Goal: Task Accomplishment & Management: Manage account settings

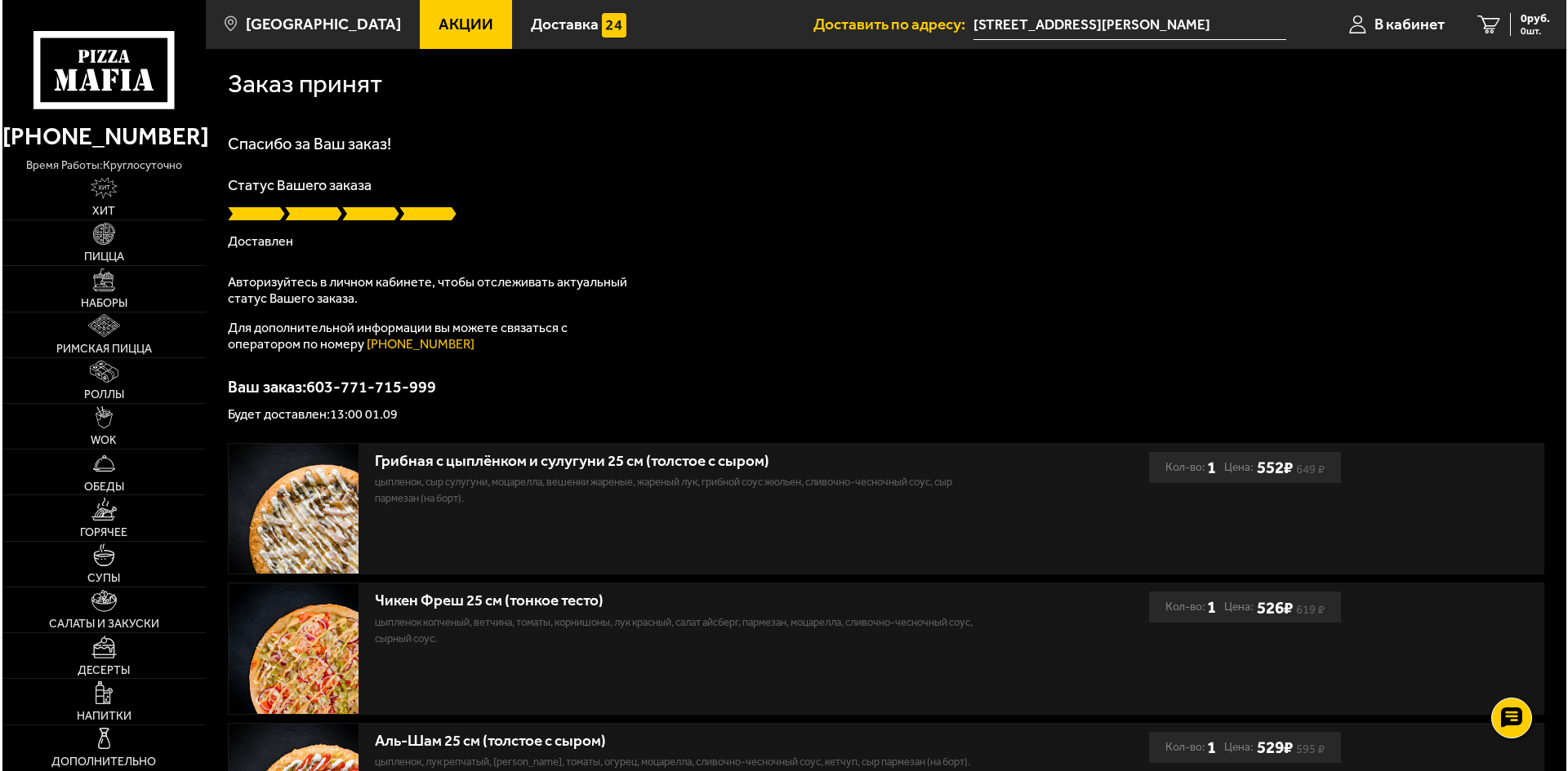
scroll to position [395, 0]
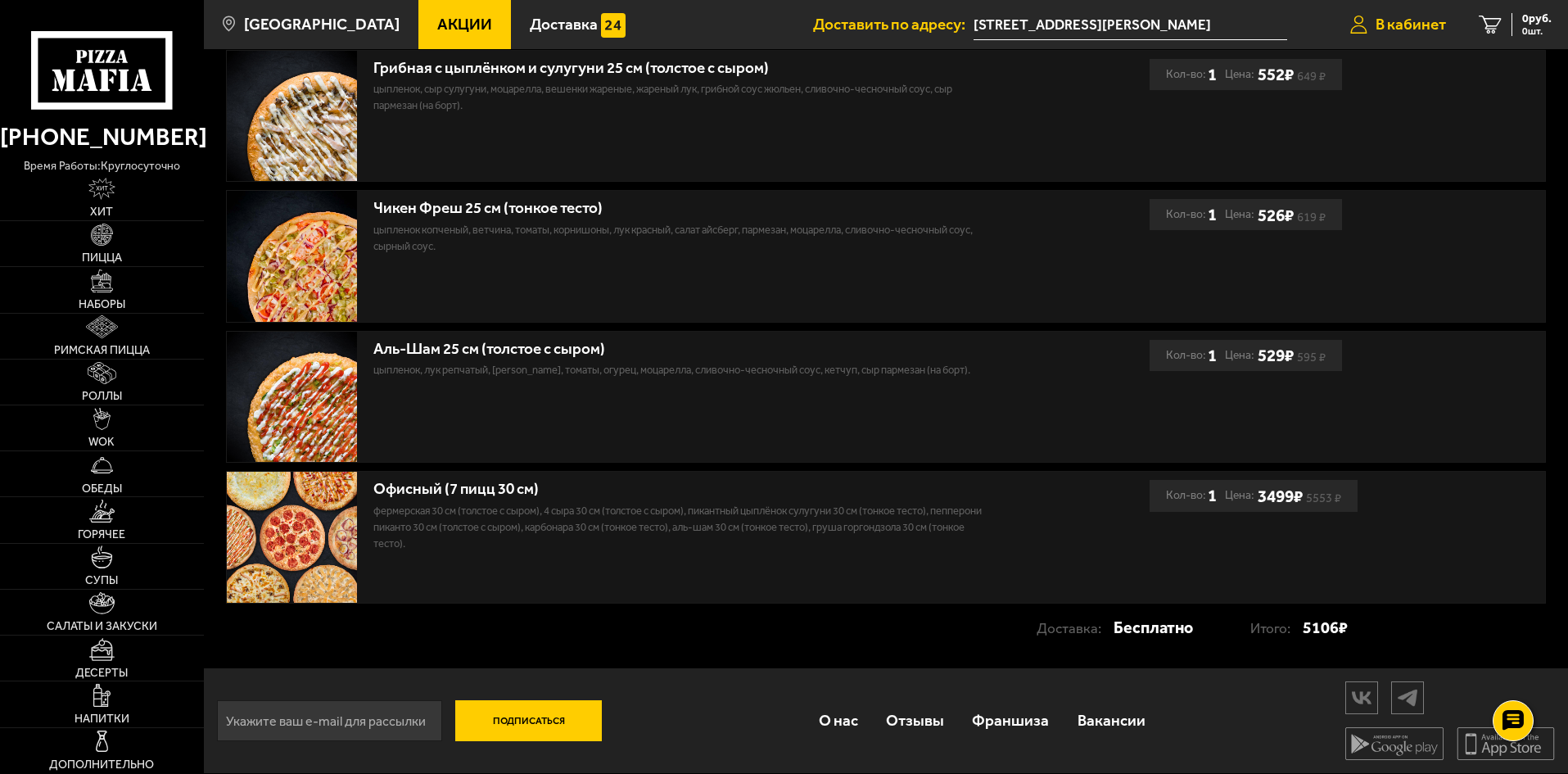
click at [1405, 25] on span "В кабинет" at bounding box center [1411, 24] width 70 height 16
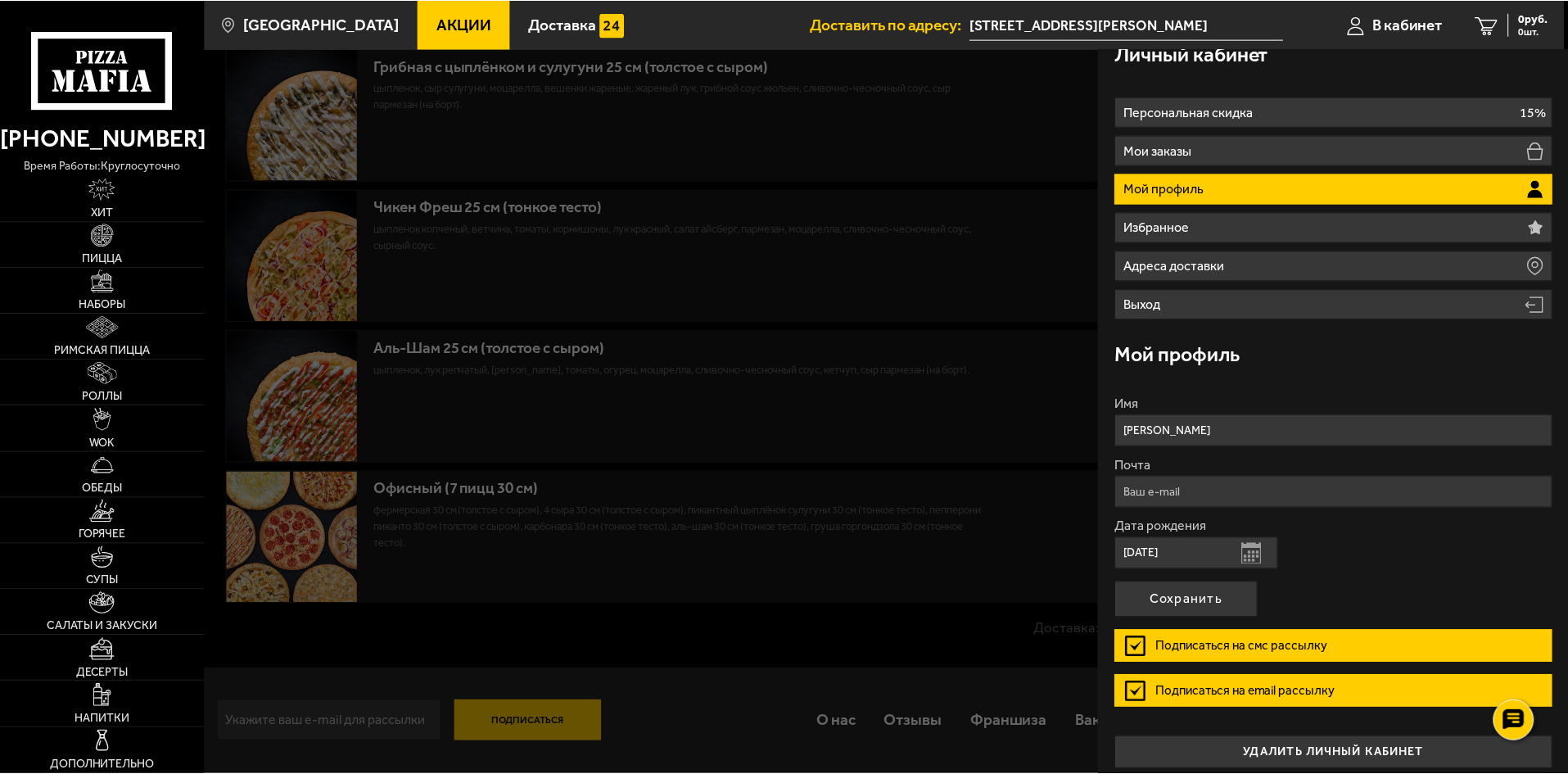
scroll to position [34, 0]
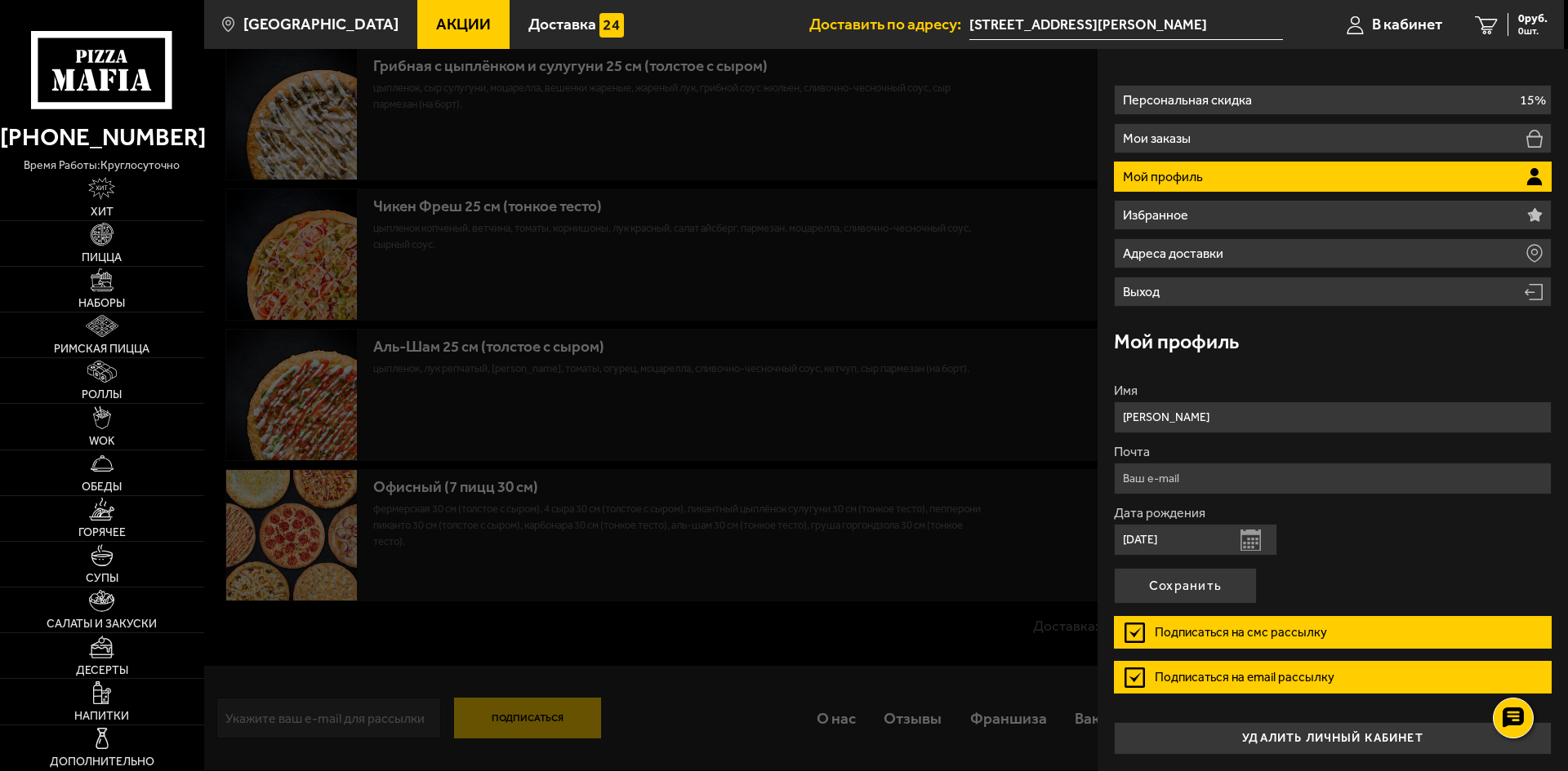
click at [273, 199] on div at bounding box center [988, 435] width 1568 height 771
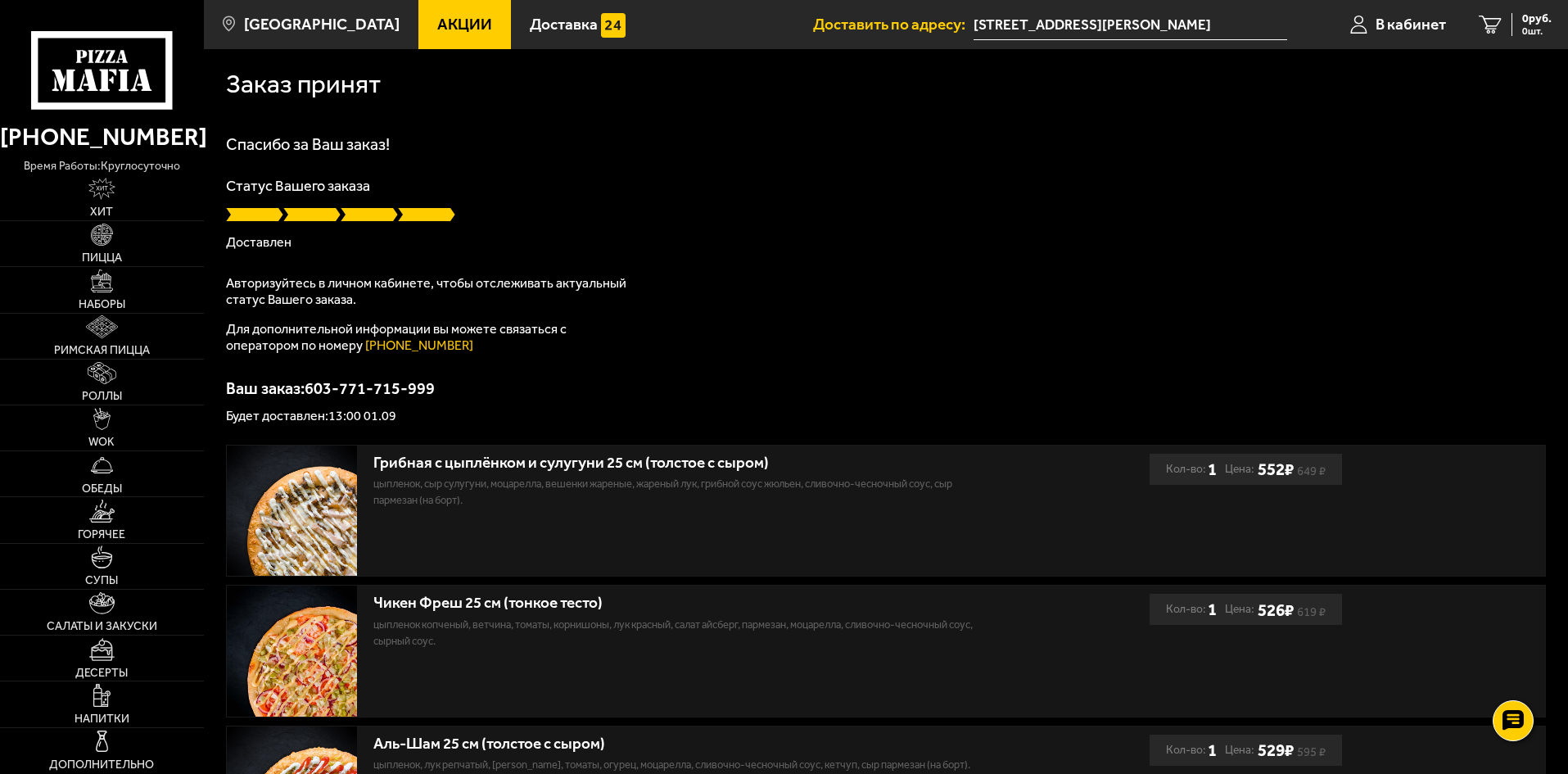
scroll to position [396, 0]
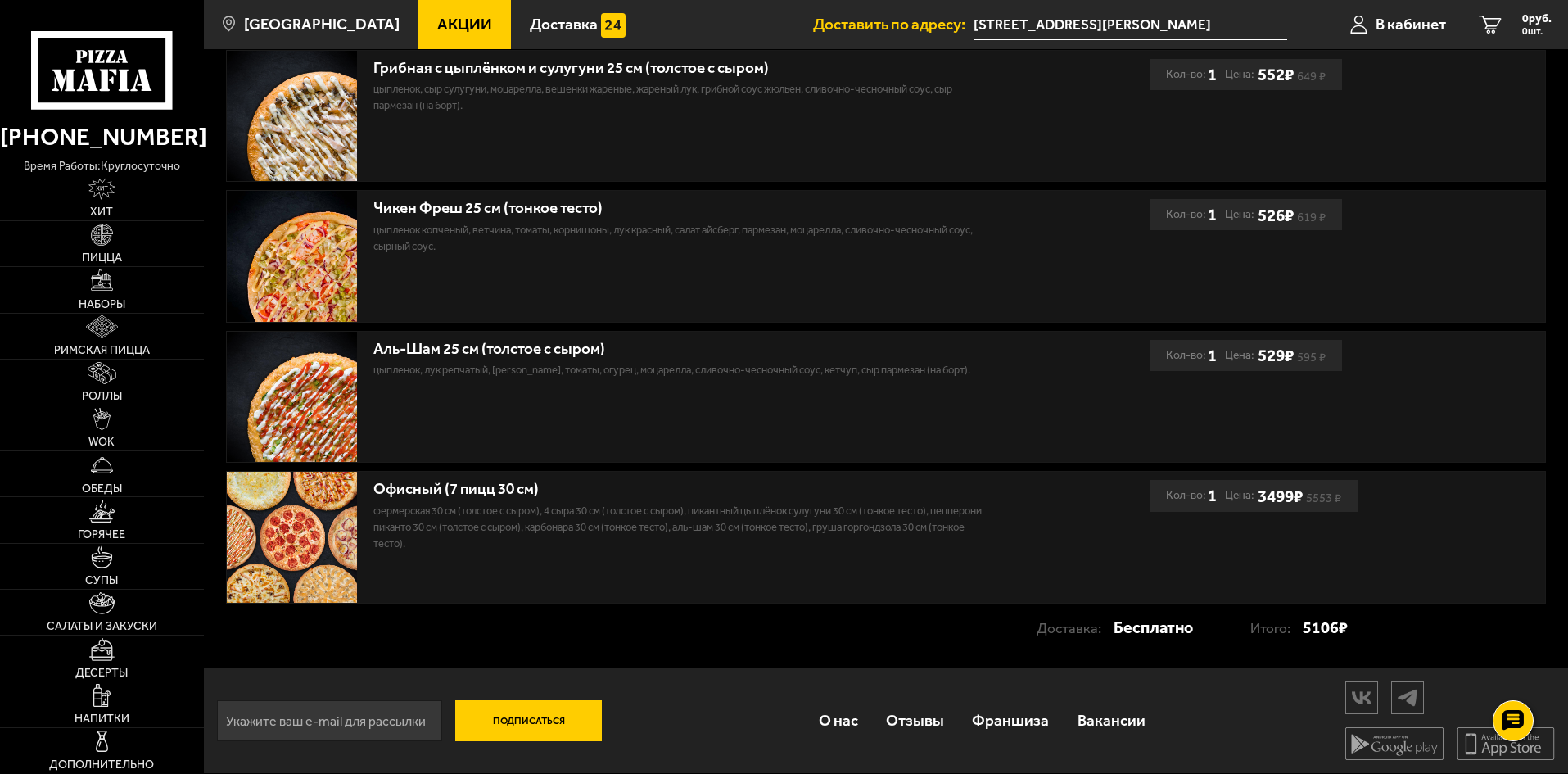
click at [747, 525] on p "Фермерская 30 см (толстое с сыром), 4 сыра 30 см (толстое с сыром), Пикантный ц…" at bounding box center [682, 527] width 618 height 50
drag, startPoint x: 746, startPoint y: 526, endPoint x: 863, endPoint y: 520, distance: 117.2
click at [863, 520] on p "Фермерская 30 см (толстое с сыром), 4 сыра 30 см (толстое с сыром), Пикантный ц…" at bounding box center [682, 527] width 618 height 50
click at [910, 520] on p "Фермерская 30 см (толстое с сыром), 4 сыра 30 см (толстое с сыром), Пикантный ц…" at bounding box center [682, 527] width 618 height 50
click at [933, 525] on p "Фермерская 30 см (толстое с сыром), 4 сыра 30 см (толстое с сыром), Пикантный ц…" at bounding box center [682, 527] width 618 height 50
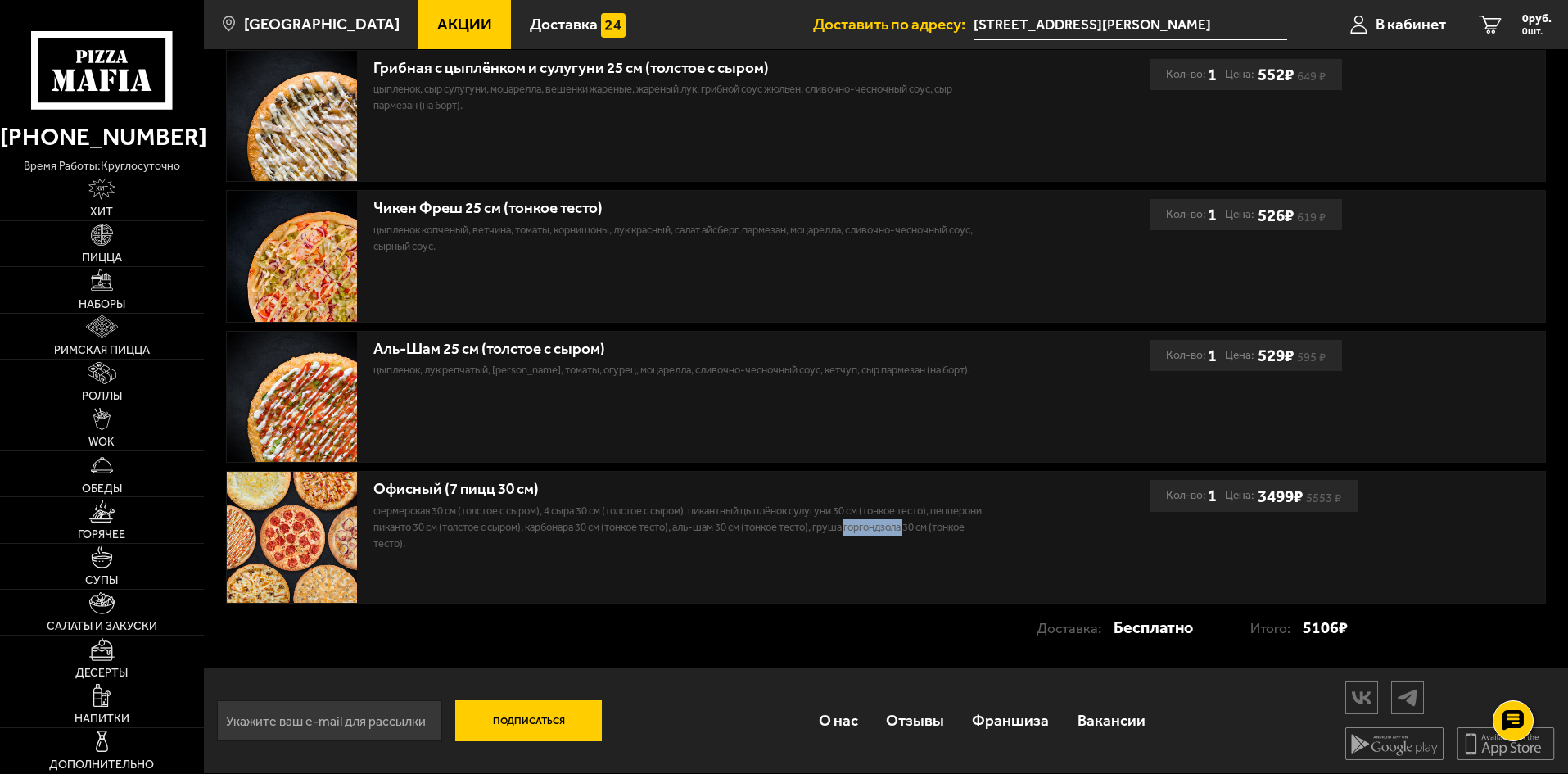
drag, startPoint x: 933, startPoint y: 525, endPoint x: 978, endPoint y: 531, distance: 45.4
click at [935, 525] on p "Фермерская 30 см (толстое с сыром), 4 сыра 30 см (толстое с сыром), Пикантный ц…" at bounding box center [682, 527] width 618 height 50
click at [911, 529] on p "Фермерская 30 см (толстое с сыром), 4 сыра 30 см (толстое с сыром), Пикантный ц…" at bounding box center [682, 527] width 618 height 50
click at [899, 529] on p "Фермерская 30 см (толстое с сыром), 4 сыра 30 см (толстое с сыром), Пикантный ц…" at bounding box center [682, 527] width 618 height 50
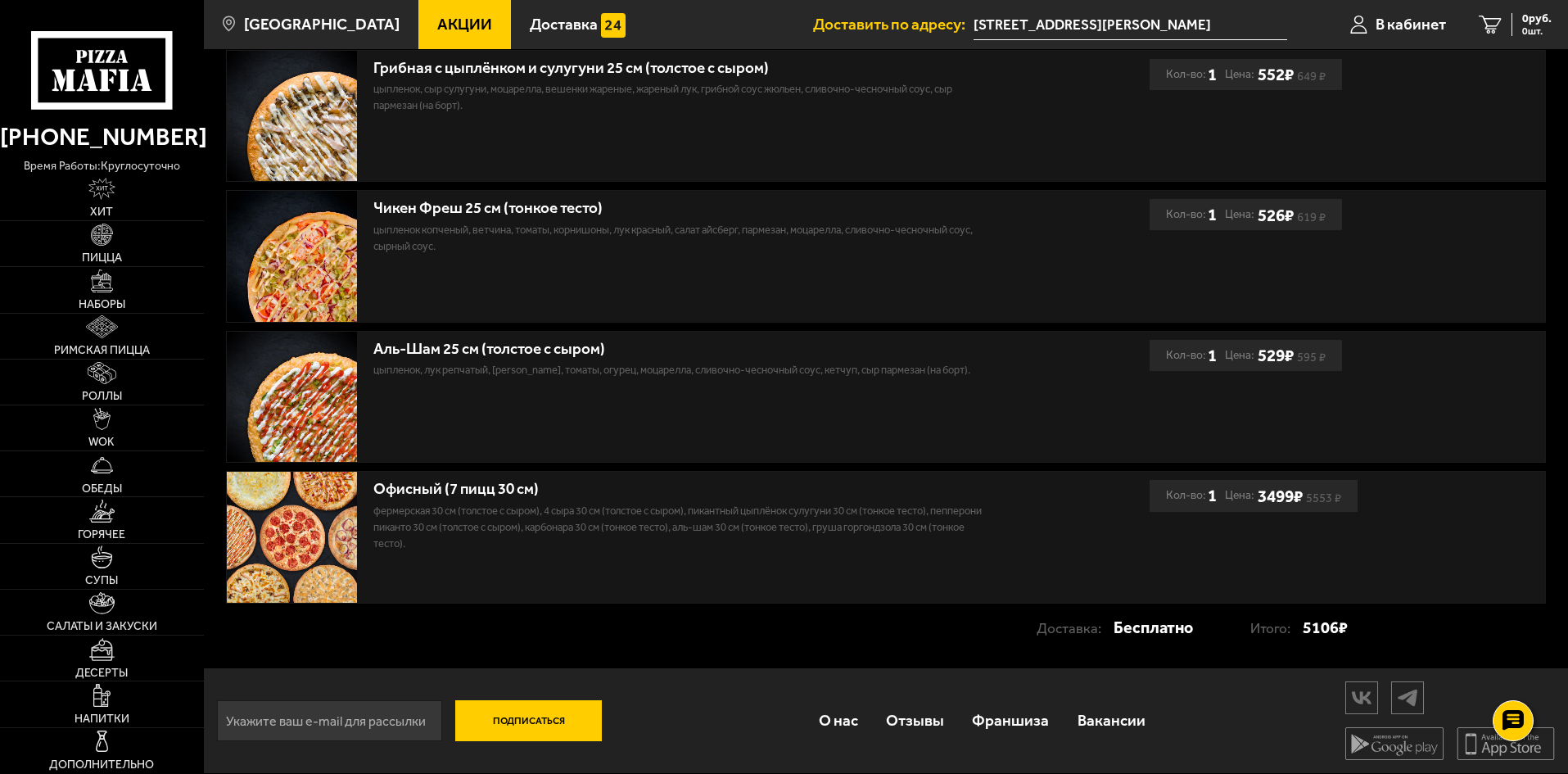
click at [461, 547] on p "Фермерская 30 см (толстое с сыром), 4 сыра 30 см (толстое с сыром), Пикантный ц…" at bounding box center [682, 527] width 618 height 50
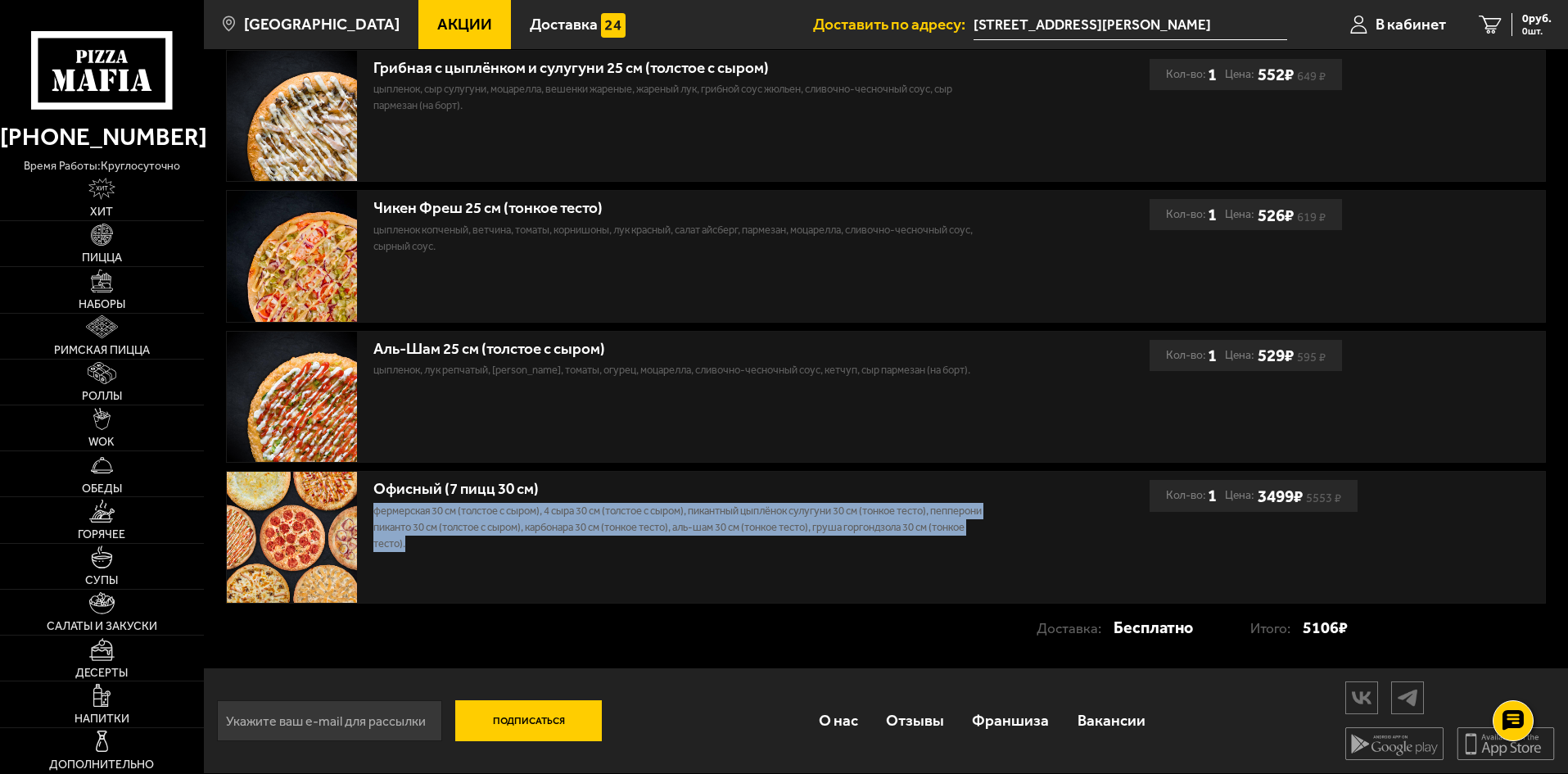
drag, startPoint x: 376, startPoint y: 511, endPoint x: 472, endPoint y: 542, distance: 100.9
click at [472, 542] on p "Фермерская 30 см (толстое с сыром), 4 сыра 30 см (толстое с сыром), Пикантный ц…" at bounding box center [682, 527] width 618 height 50
click at [512, 551] on p "Фермерская 30 см (толстое с сыром), 4 сыра 30 см (толстое с сыром), Пикантный ц…" at bounding box center [682, 527] width 618 height 50
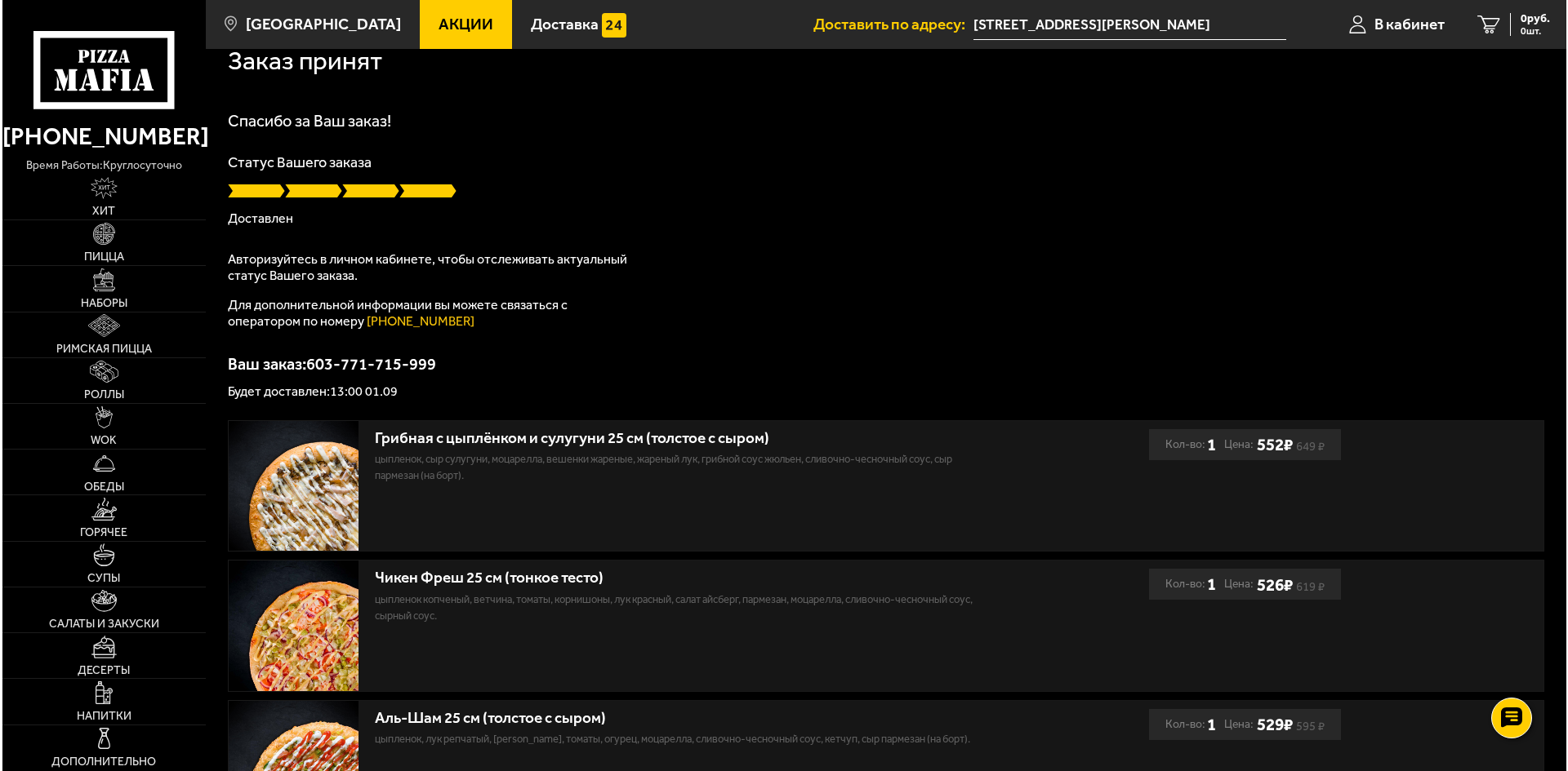
scroll to position [0, 0]
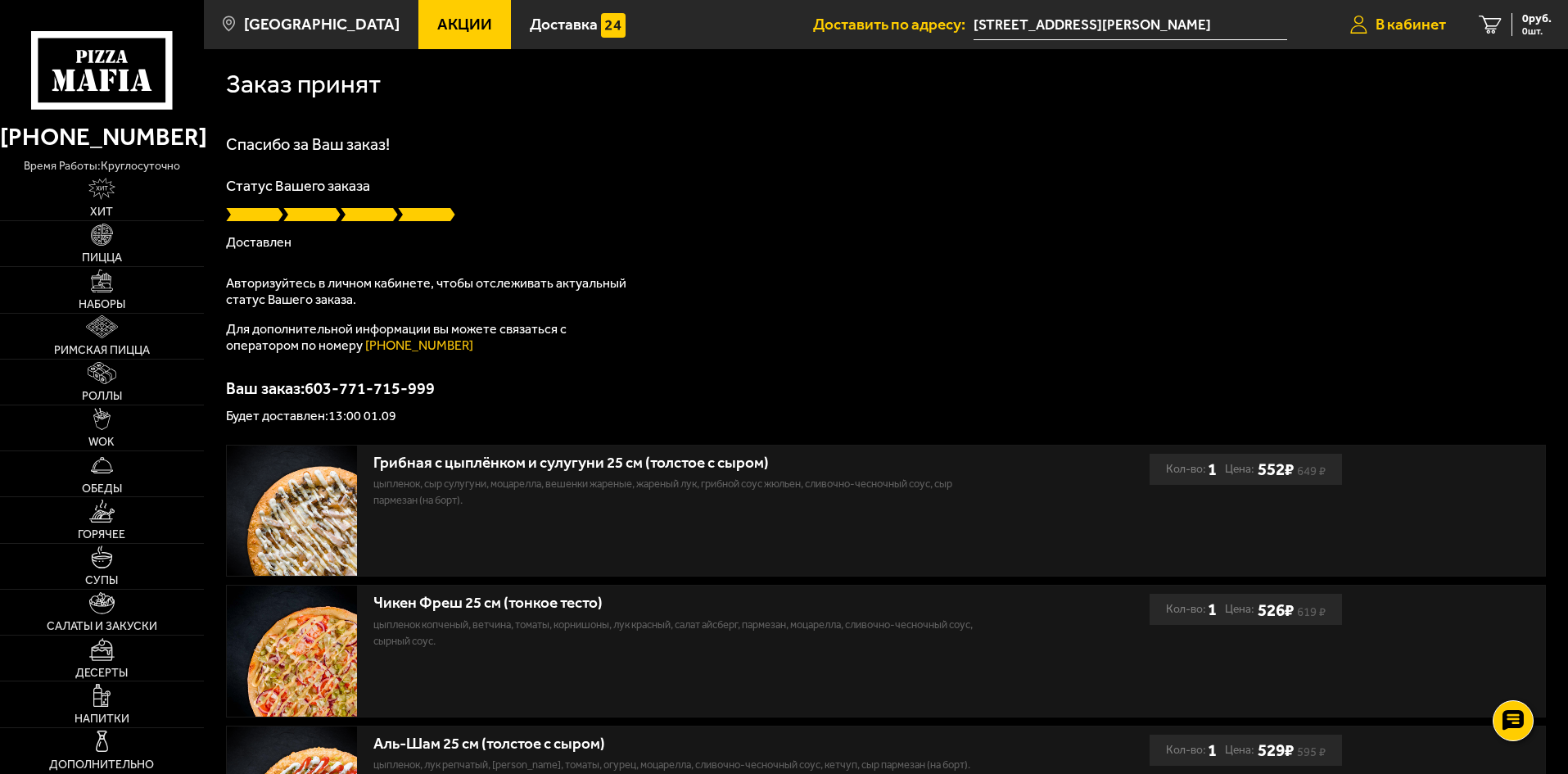
click at [1407, 19] on span "В кабинет" at bounding box center [1411, 24] width 70 height 16
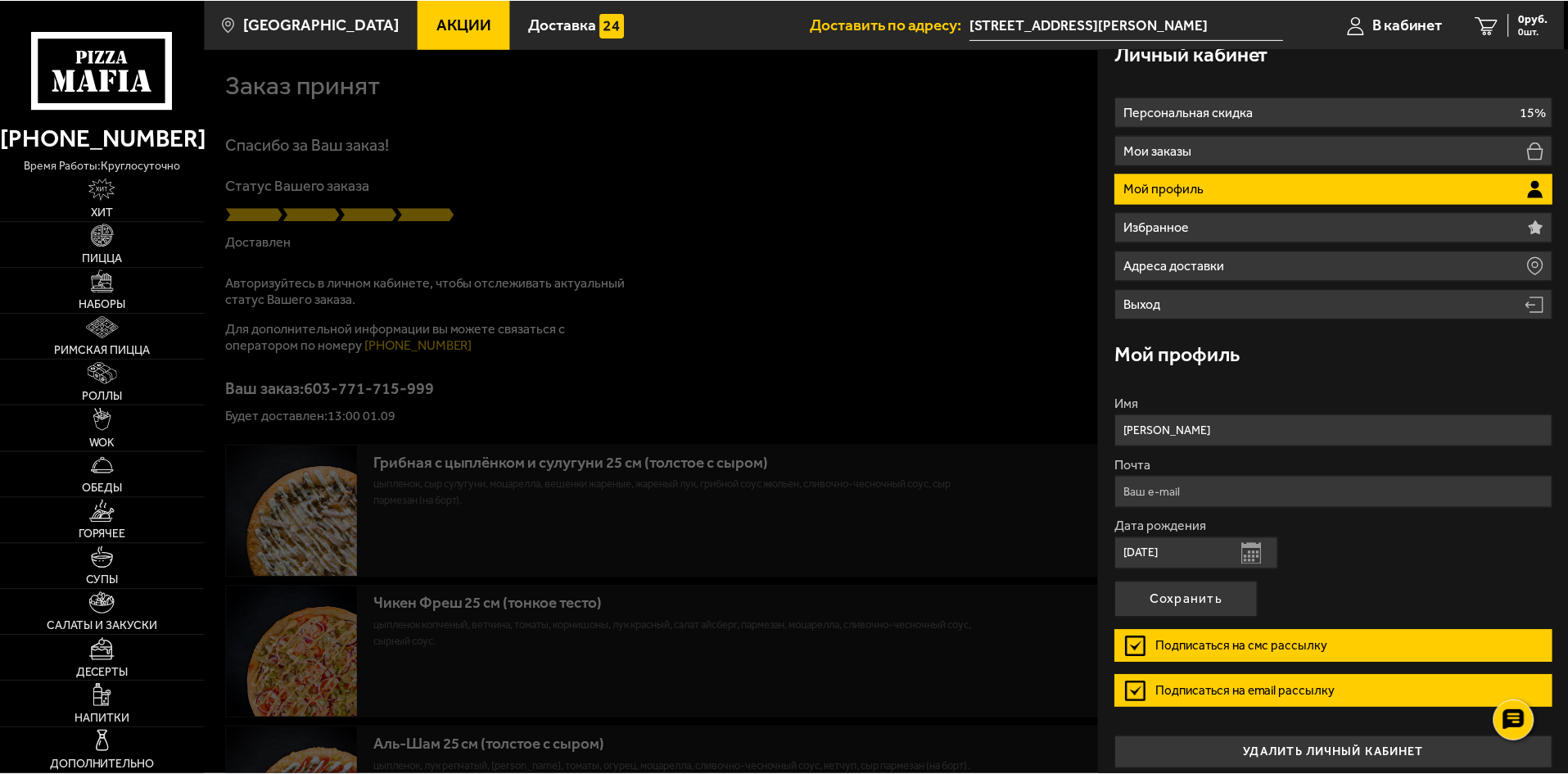
scroll to position [34, 0]
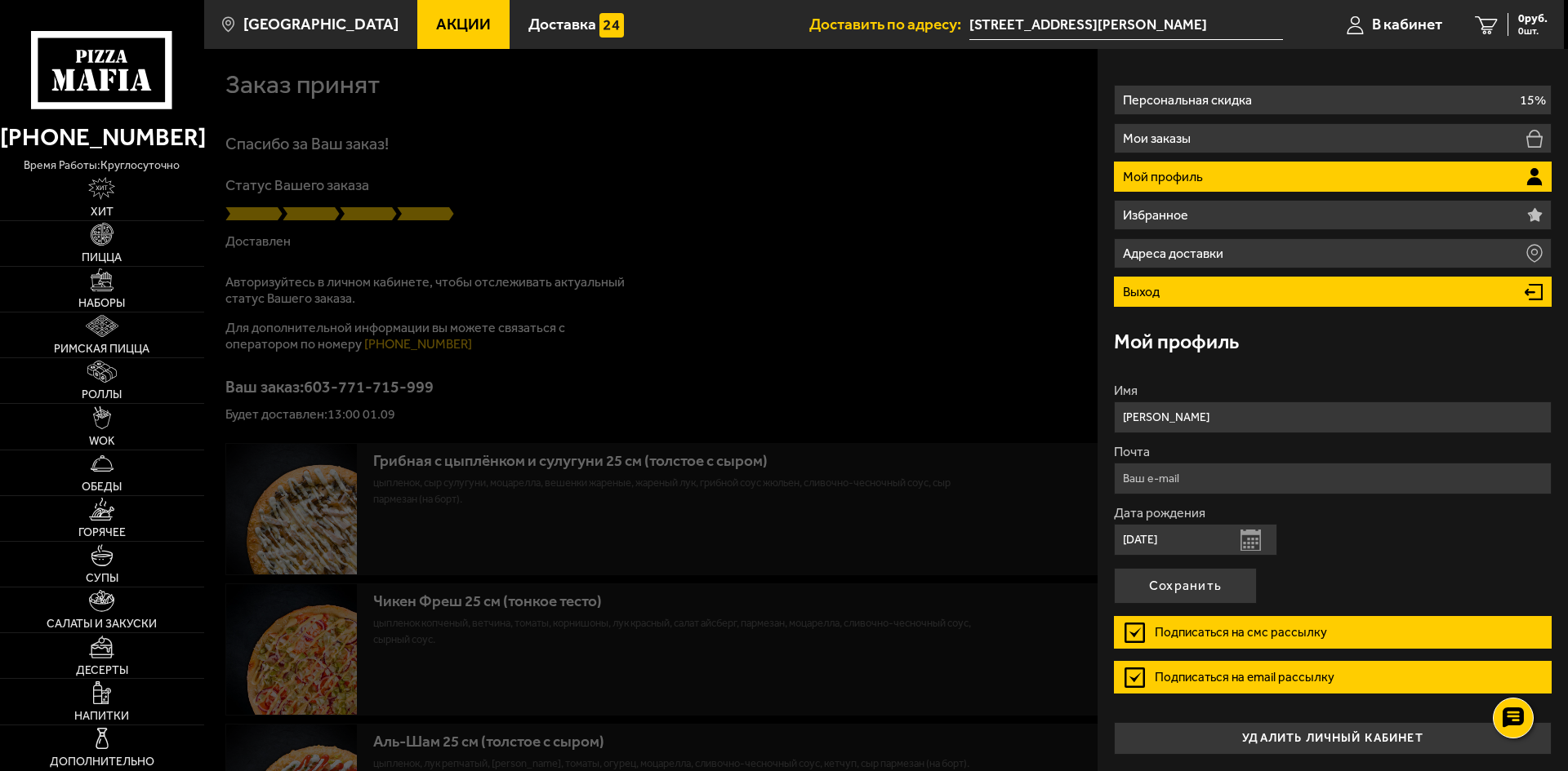
click at [1196, 291] on li "Выход" at bounding box center [1332, 292] width 438 height 30
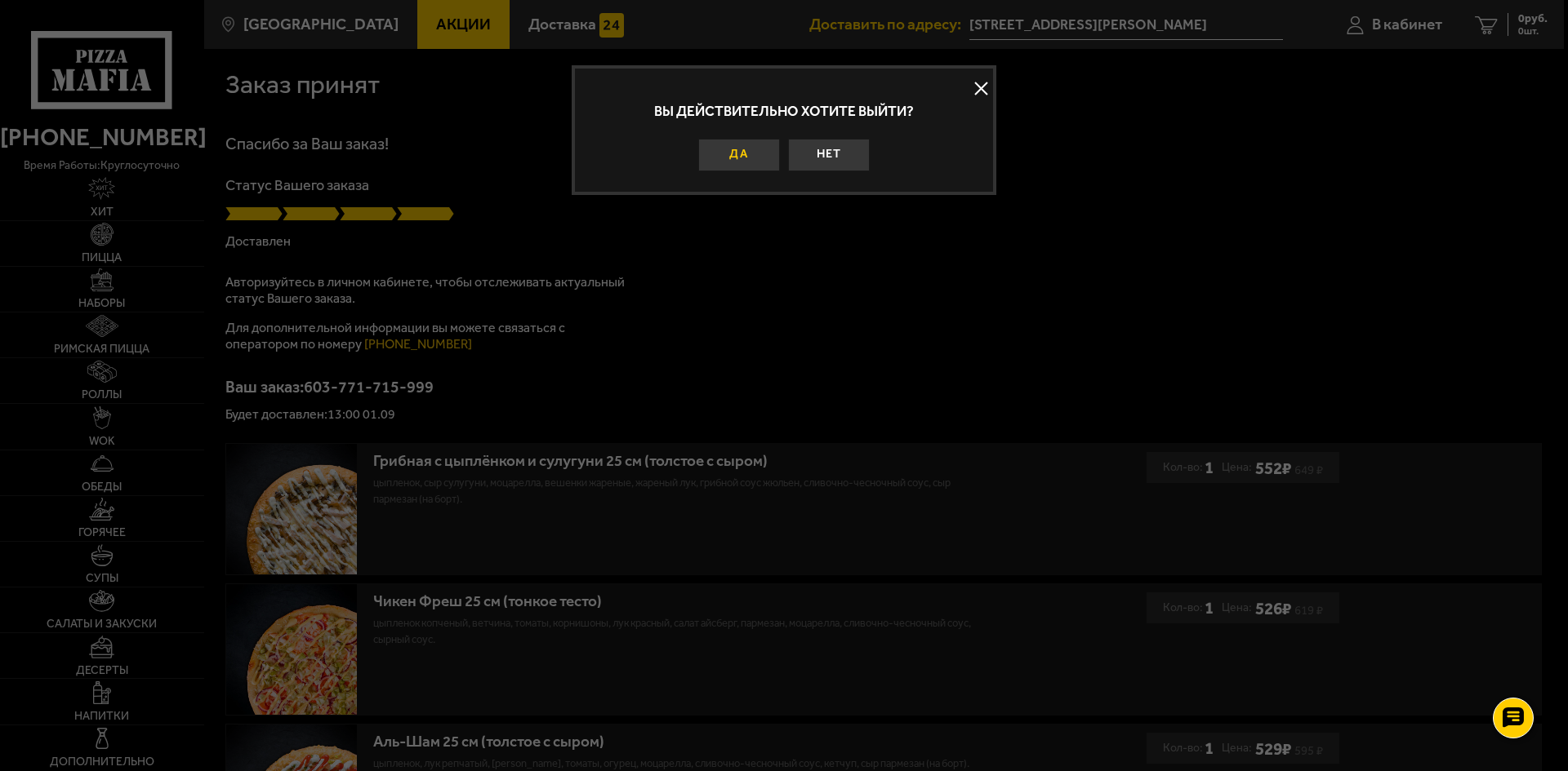
click at [709, 148] on button "Да" at bounding box center [740, 155] width 82 height 33
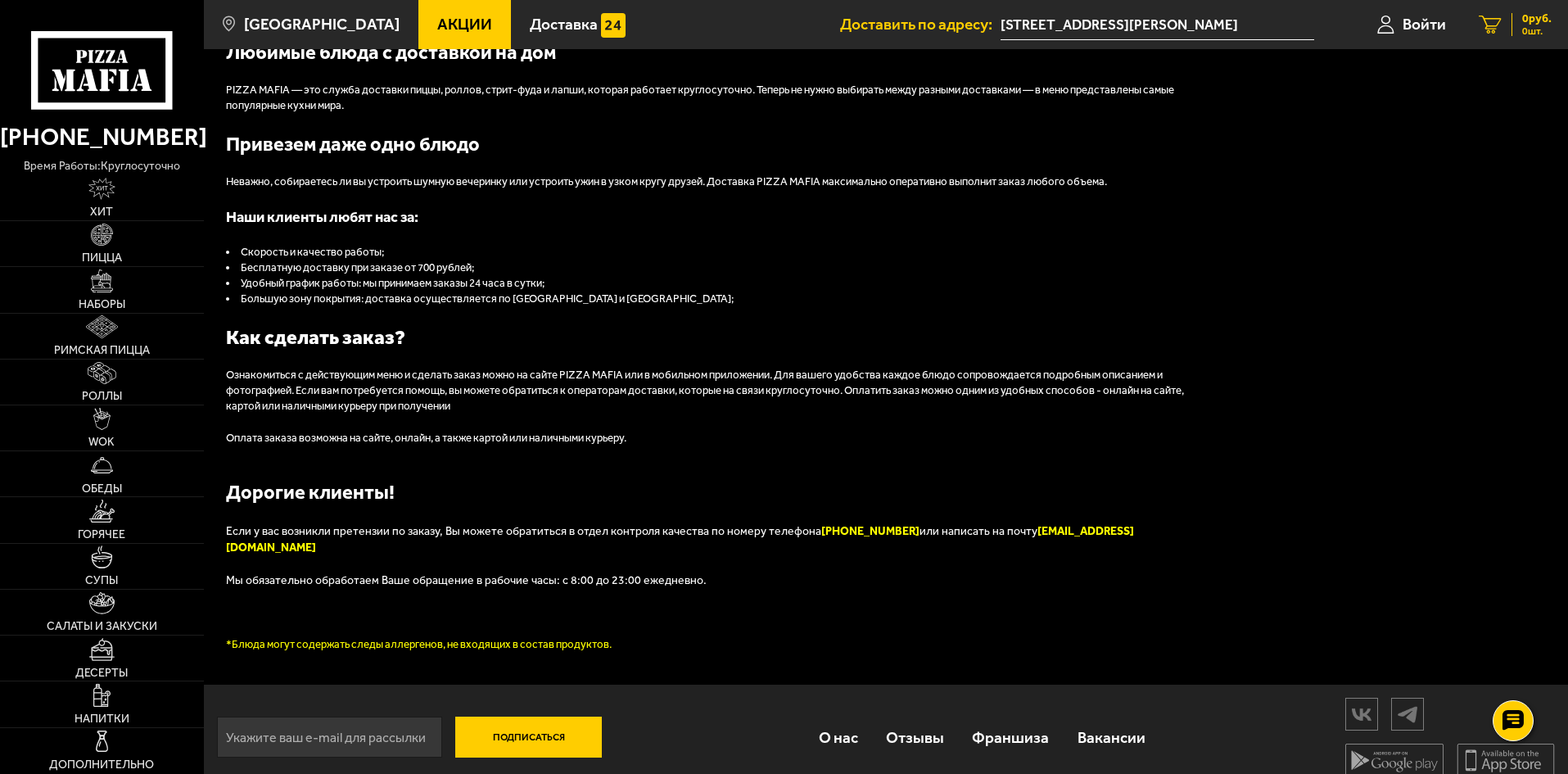
scroll to position [1832, 0]
